Goal: Find contact information: Find contact information

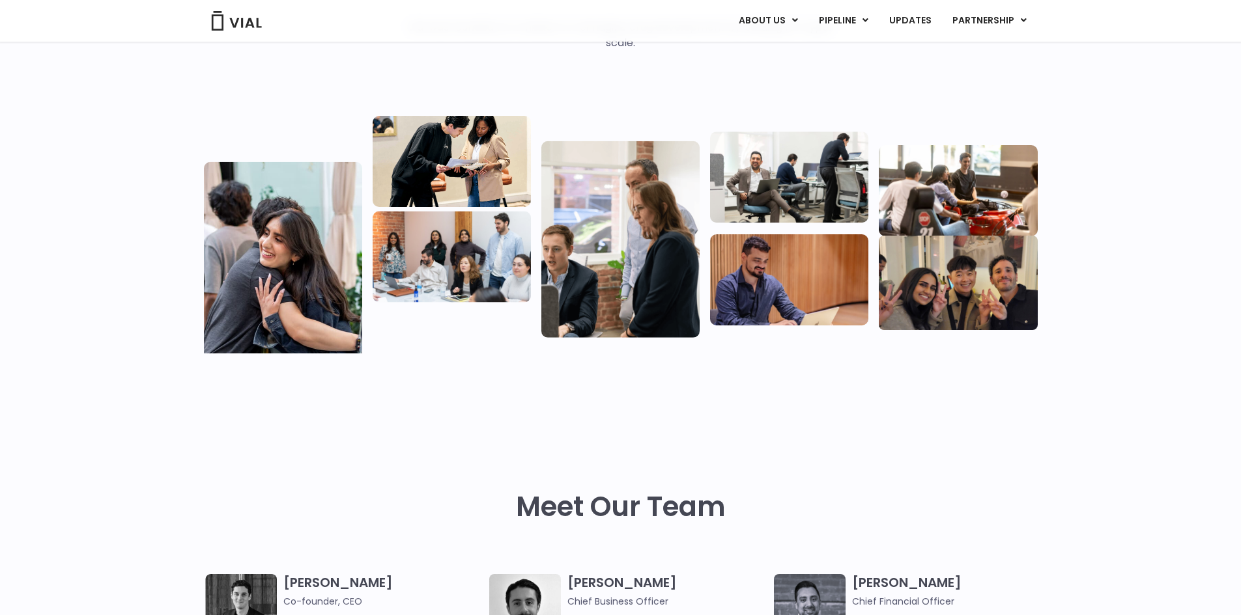
scroll to position [391, 0]
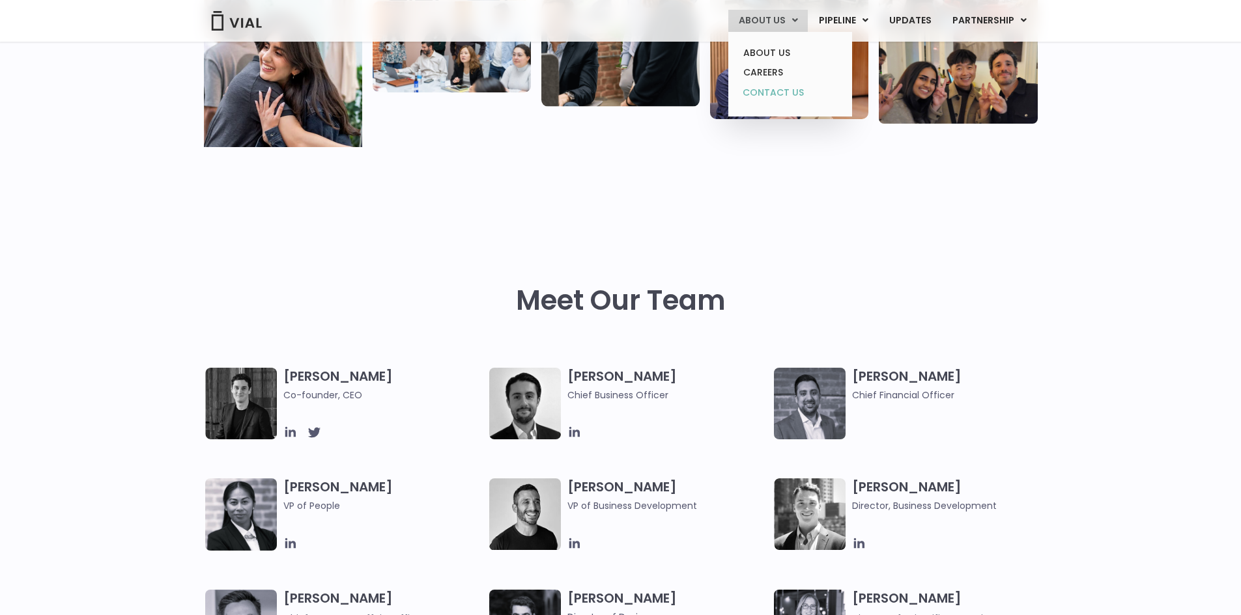
click at [758, 89] on link "CONTACT US" at bounding box center [790, 93] width 114 height 21
